Goal: Navigation & Orientation: Find specific page/section

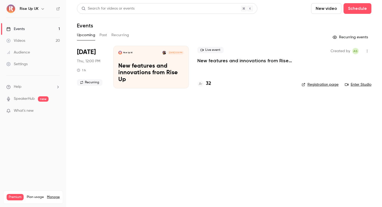
click at [38, 40] on link "Videos 20" at bounding box center [33, 41] width 66 height 12
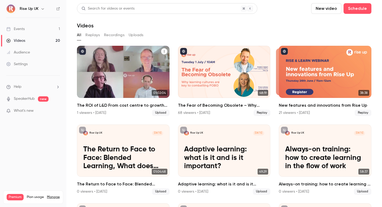
click at [115, 68] on p "The ROI of L&D From cost centre to growth engine" at bounding box center [123, 78] width 80 height 25
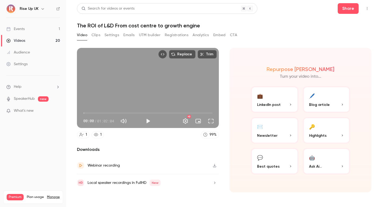
click at [112, 35] on button "Settings" at bounding box center [112, 35] width 15 height 8
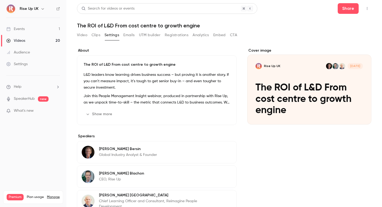
click at [102, 36] on div "Video Clips Settings Emails UTM builder Registrations Analytics Embed CTA" at bounding box center [157, 35] width 160 height 8
click at [94, 36] on button "Clips" at bounding box center [96, 35] width 9 height 8
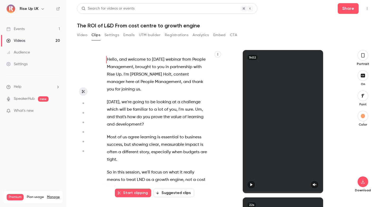
click at [149, 35] on button "UTM builder" at bounding box center [150, 35] width 22 height 8
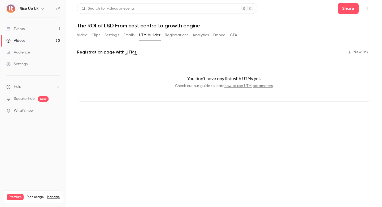
click at [175, 37] on button "Registrations" at bounding box center [177, 35] width 24 height 8
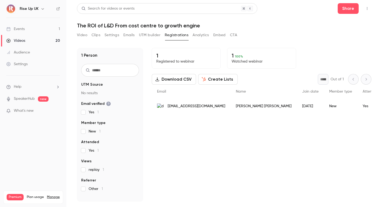
click at [201, 37] on button "Analytics" at bounding box center [201, 35] width 16 height 8
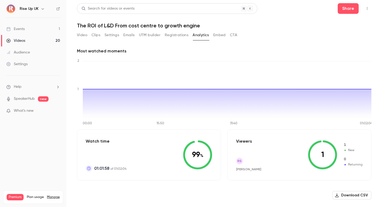
click at [217, 37] on button "Embed" at bounding box center [219, 35] width 12 height 8
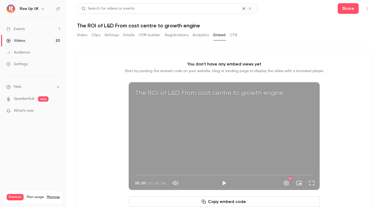
click at [233, 35] on button "CTA" at bounding box center [233, 35] width 7 height 8
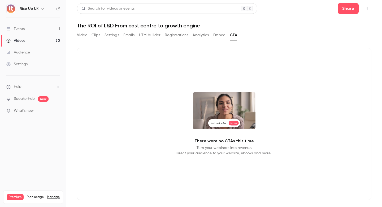
scroll to position [6, 0]
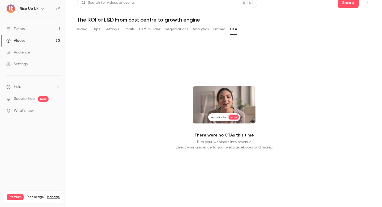
click at [41, 11] on icon "button" at bounding box center [43, 9] width 4 height 4
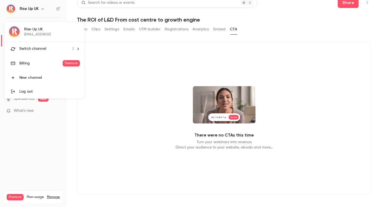
click at [50, 50] on div "Switch channel 2" at bounding box center [46, 49] width 55 height 6
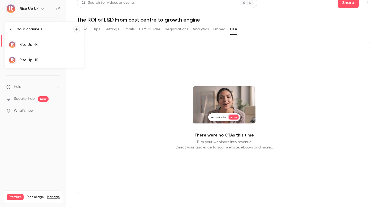
click at [47, 47] on link "Rise Up FR" at bounding box center [45, 44] width 80 height 15
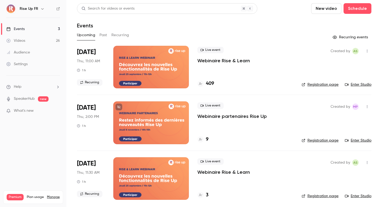
scroll to position [2, 0]
